Goal: Leave review/rating: Leave review/rating

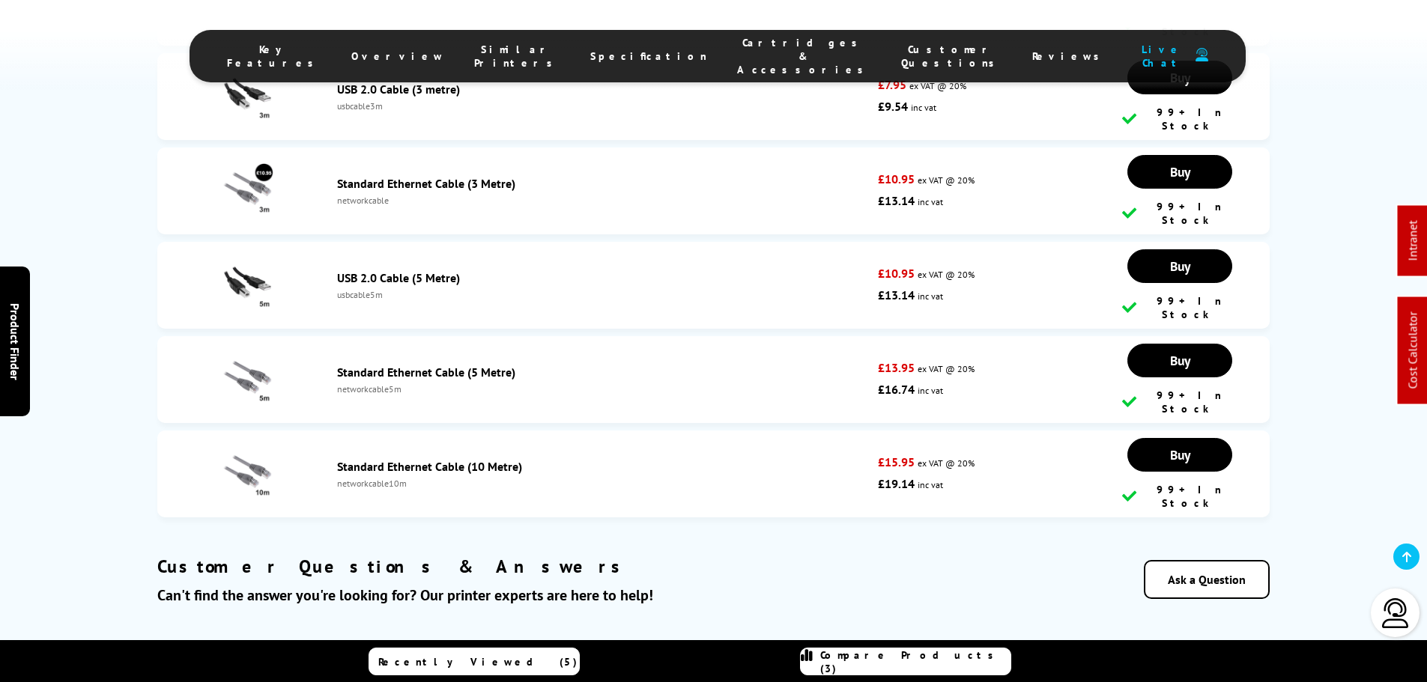
scroll to position [7446, 0]
